Goal: Transaction & Acquisition: Purchase product/service

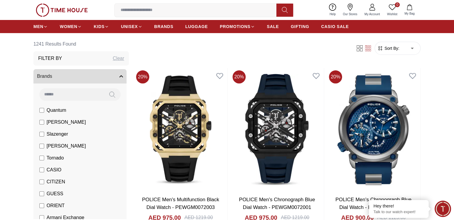
scroll to position [60, 0]
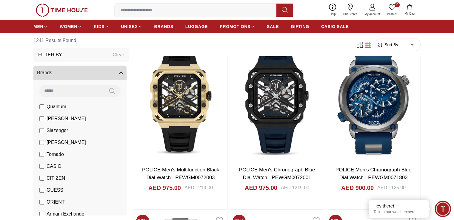
click at [165, 9] on input at bounding box center [198, 10] width 166 height 12
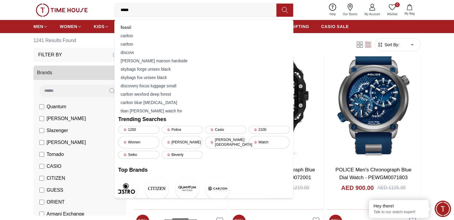
type input "******"
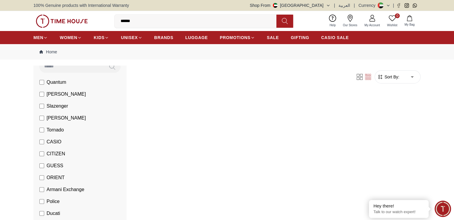
scroll to position [60, 0]
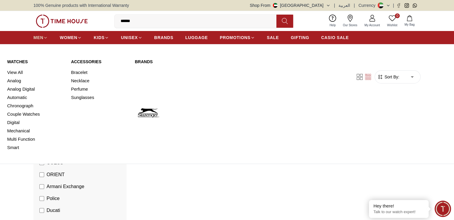
click at [41, 37] on span "MEN" at bounding box center [38, 38] width 10 height 6
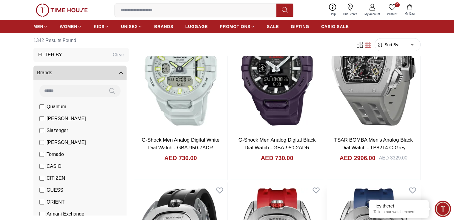
scroll to position [60, 0]
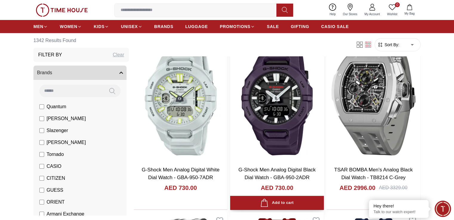
click at [230, 82] on img at bounding box center [277, 99] width 94 height 123
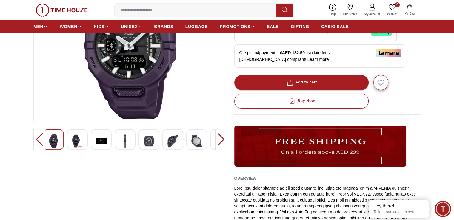
scroll to position [119, 0]
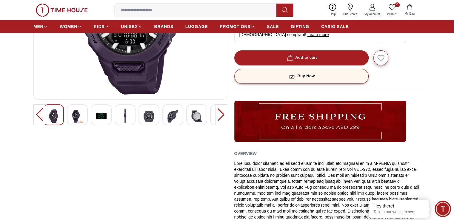
click at [304, 75] on div "Buy Now" at bounding box center [301, 76] width 27 height 7
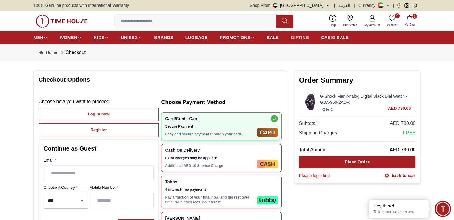
click at [299, 37] on span "GIFTING" at bounding box center [300, 38] width 18 height 6
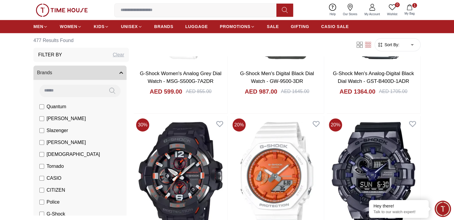
scroll to position [477, 0]
